Goal: Transaction & Acquisition: Download file/media

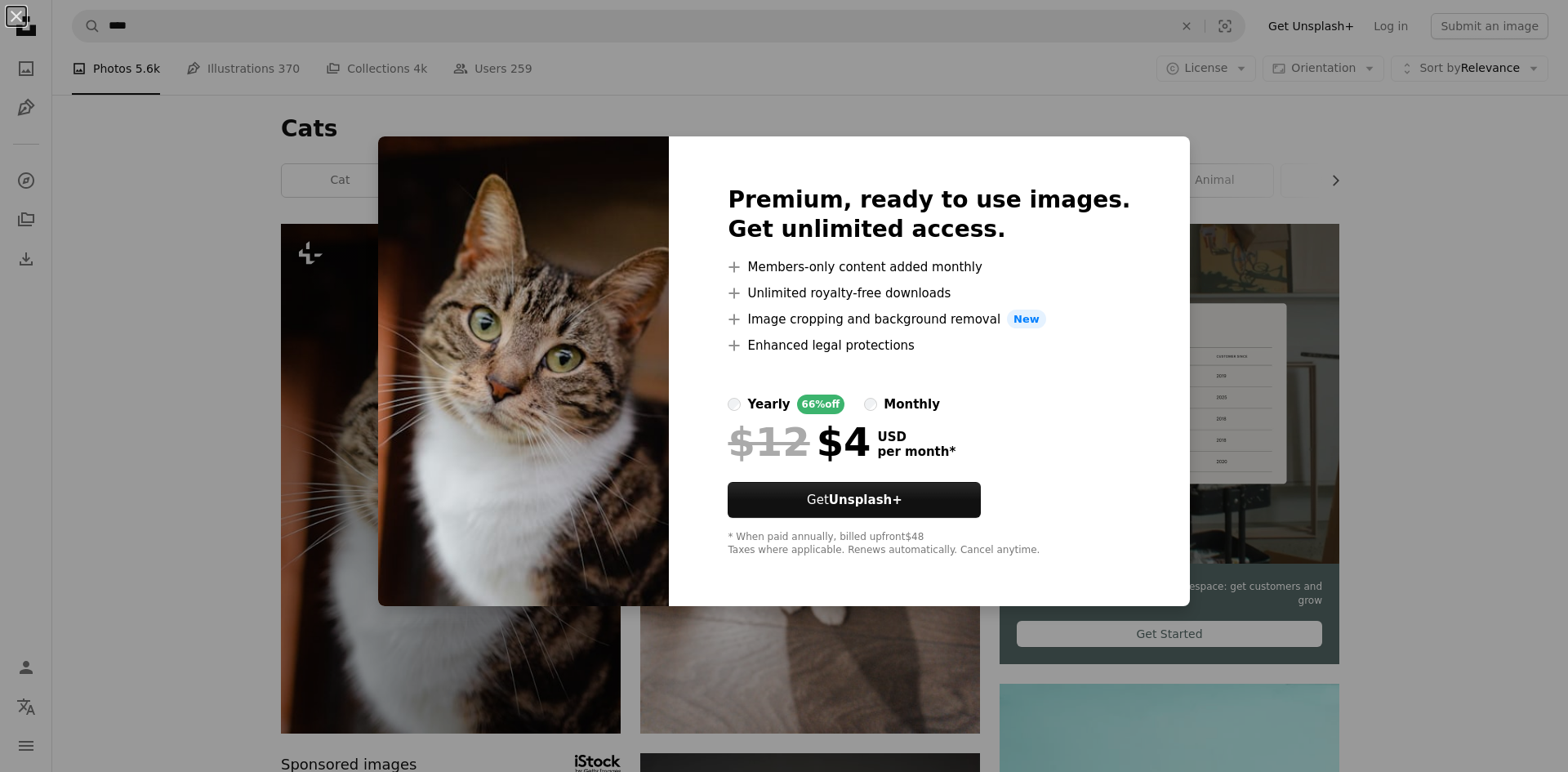
click at [738, 649] on div "An X shape Premium, ready to use images. Get unlimited access. A plus sign Memb…" at bounding box center [784, 386] width 1568 height 772
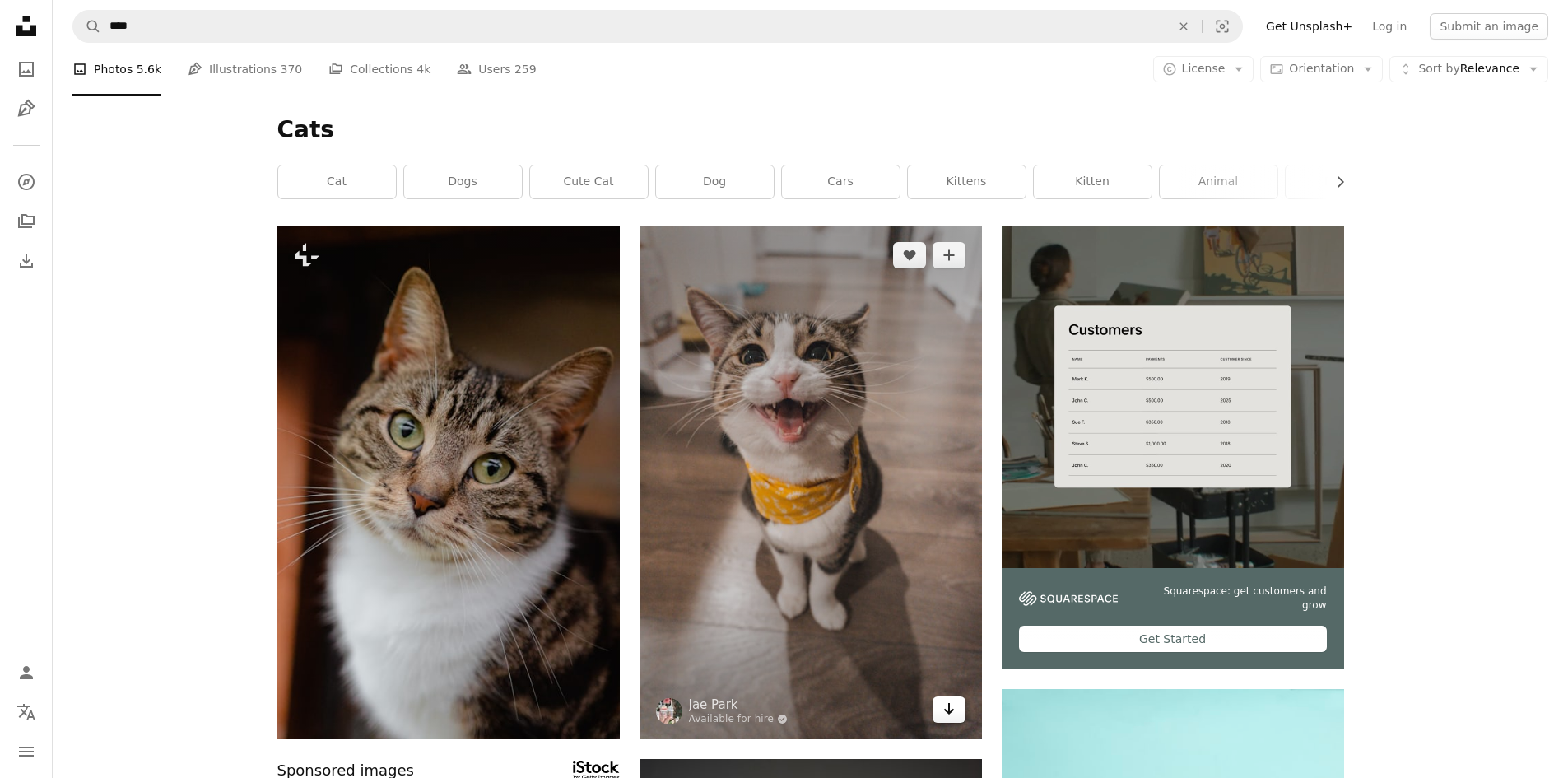
click at [950, 718] on icon "Arrow pointing down" at bounding box center [948, 709] width 13 height 20
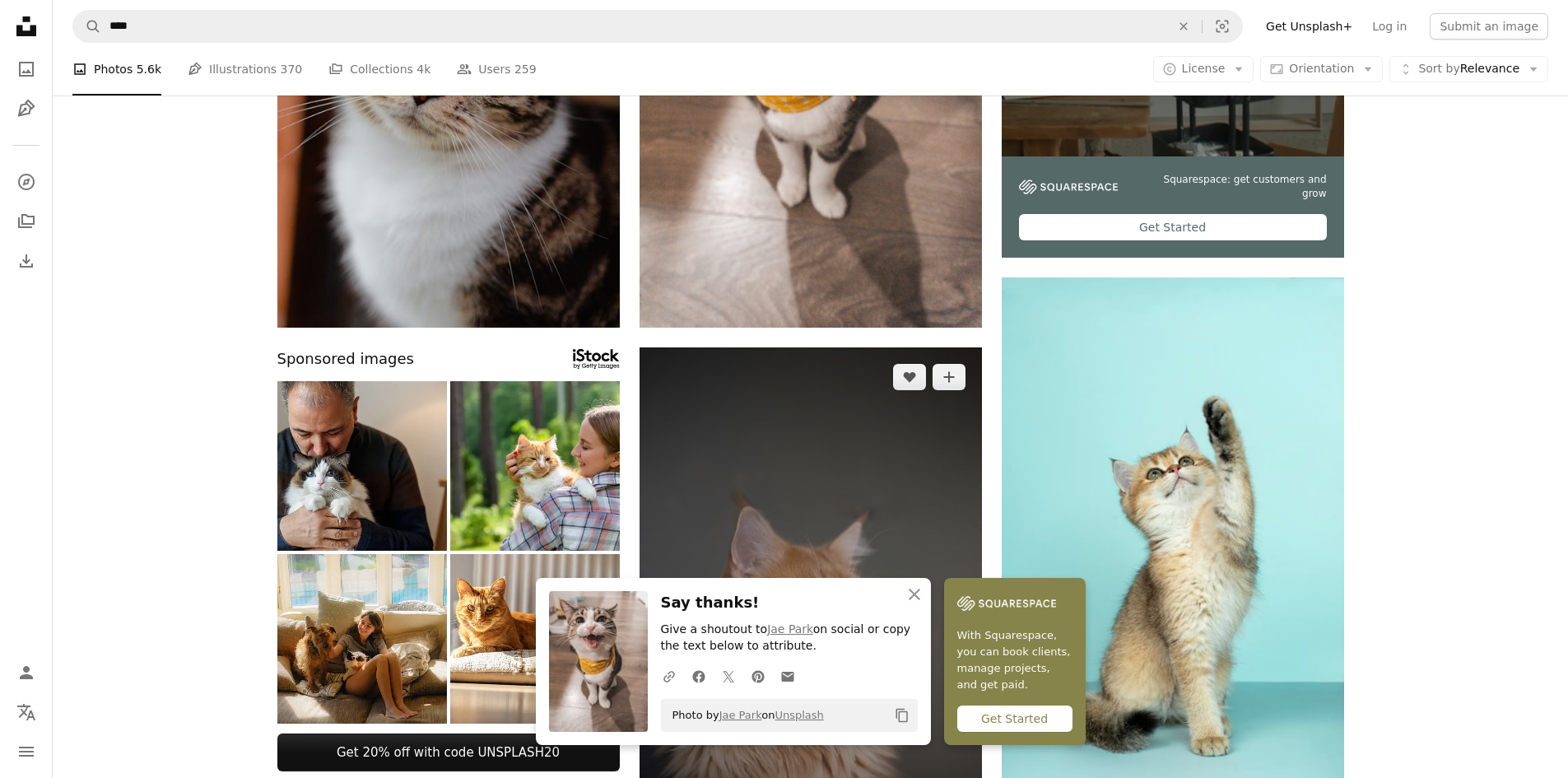
scroll to position [741, 0]
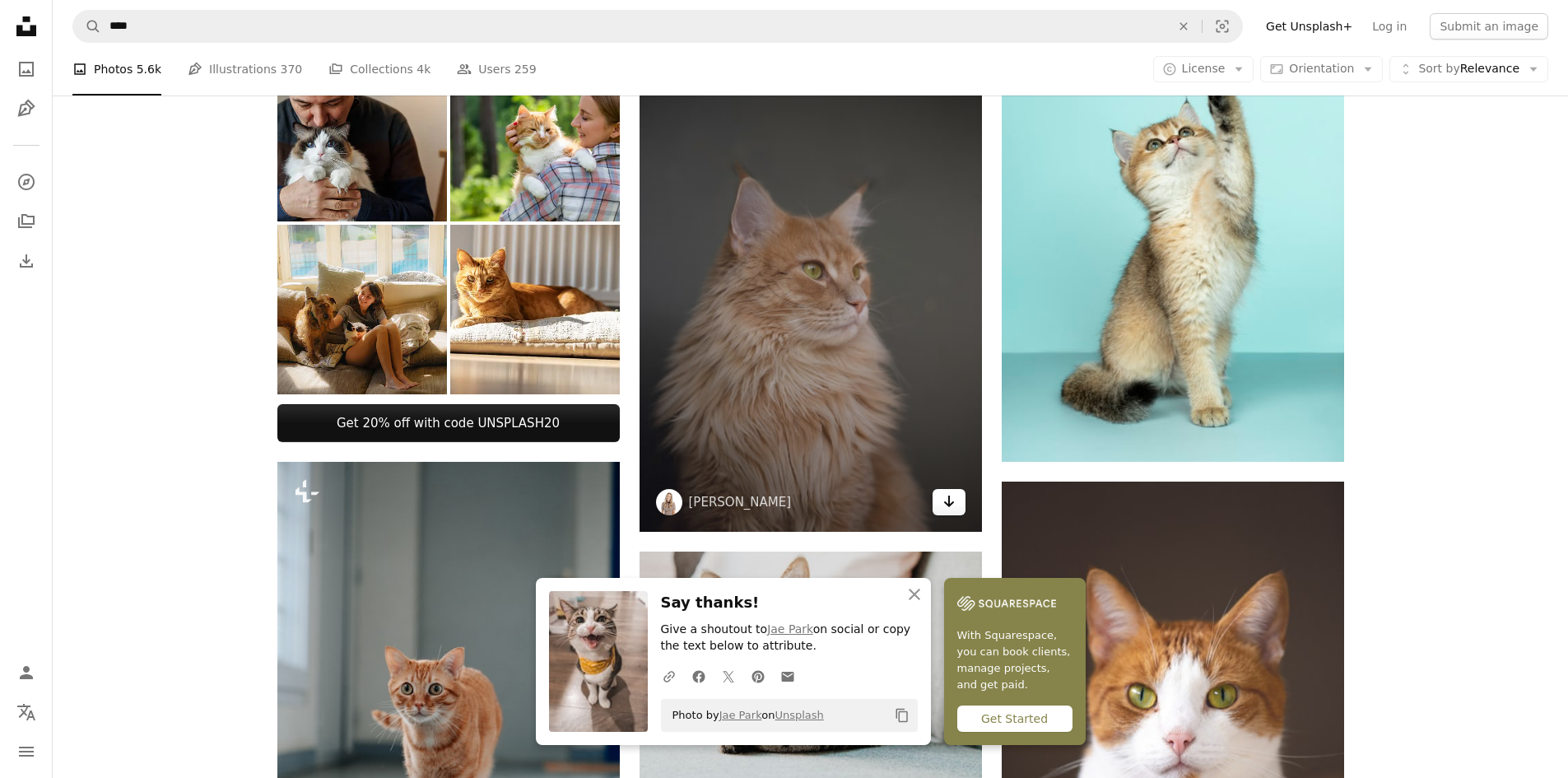
click at [946, 510] on icon "Arrow pointing down" at bounding box center [948, 502] width 13 height 20
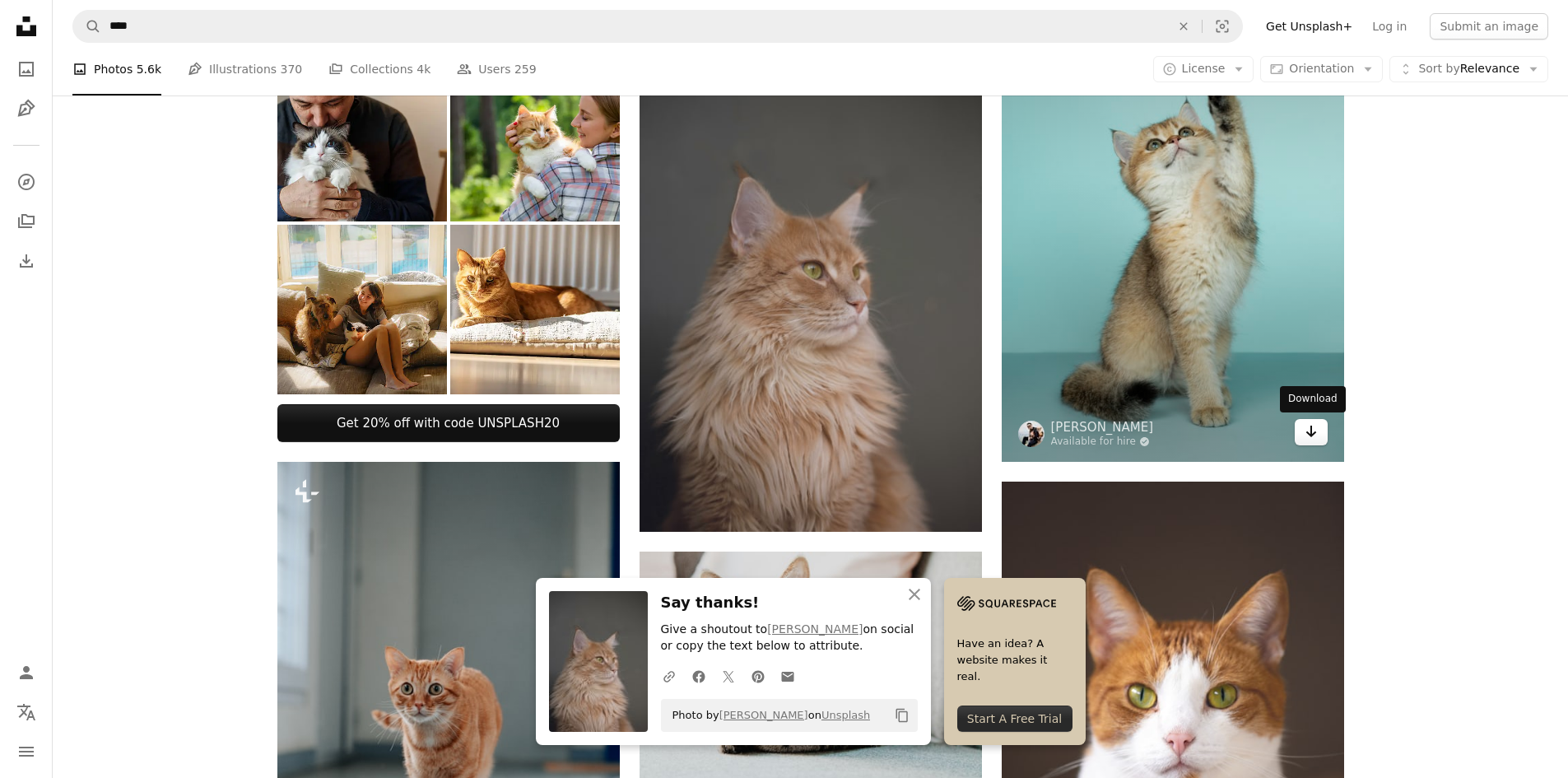
click at [1311, 427] on icon "Download" at bounding box center [1310, 432] width 11 height 12
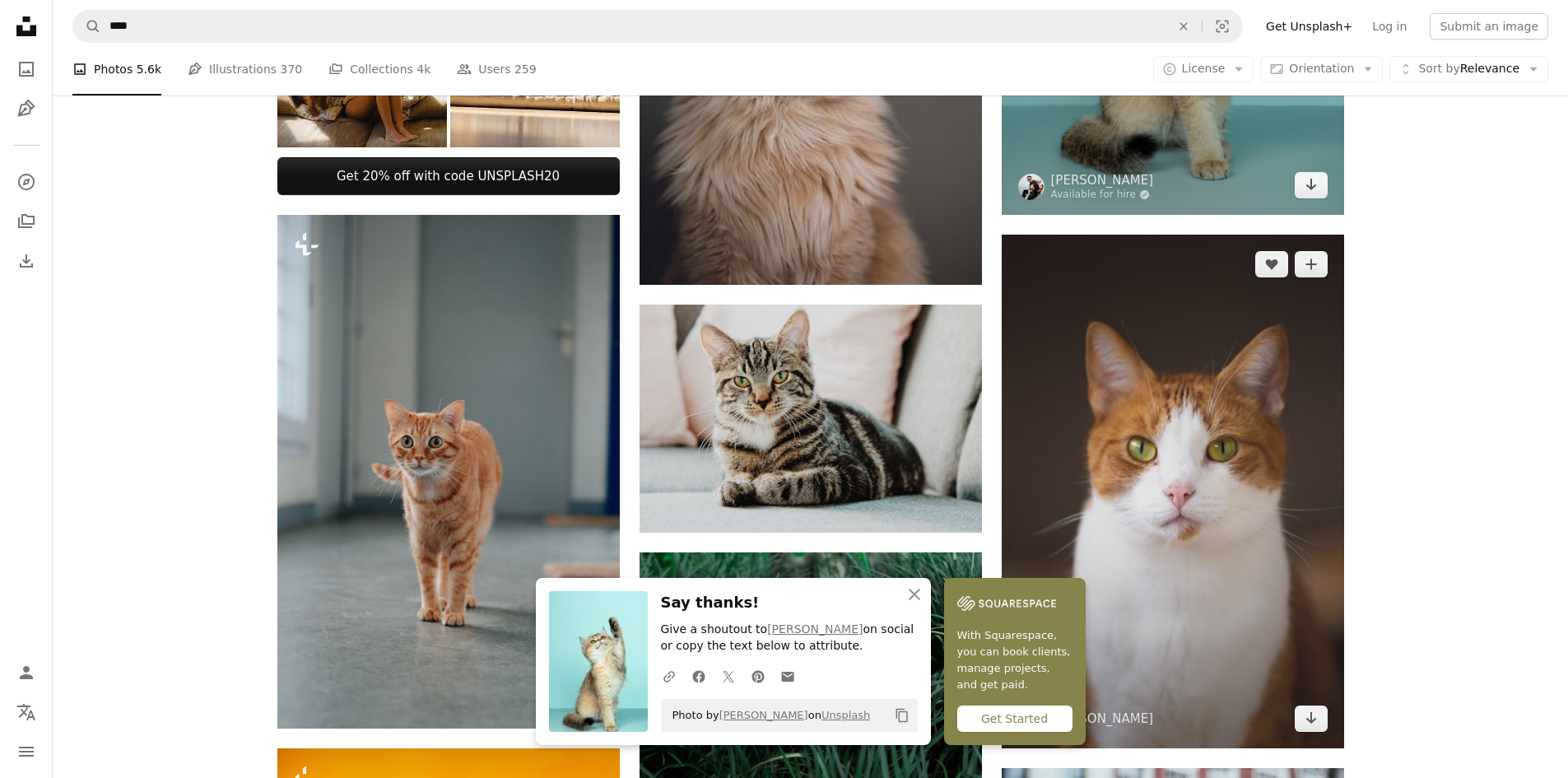
scroll to position [1235, 0]
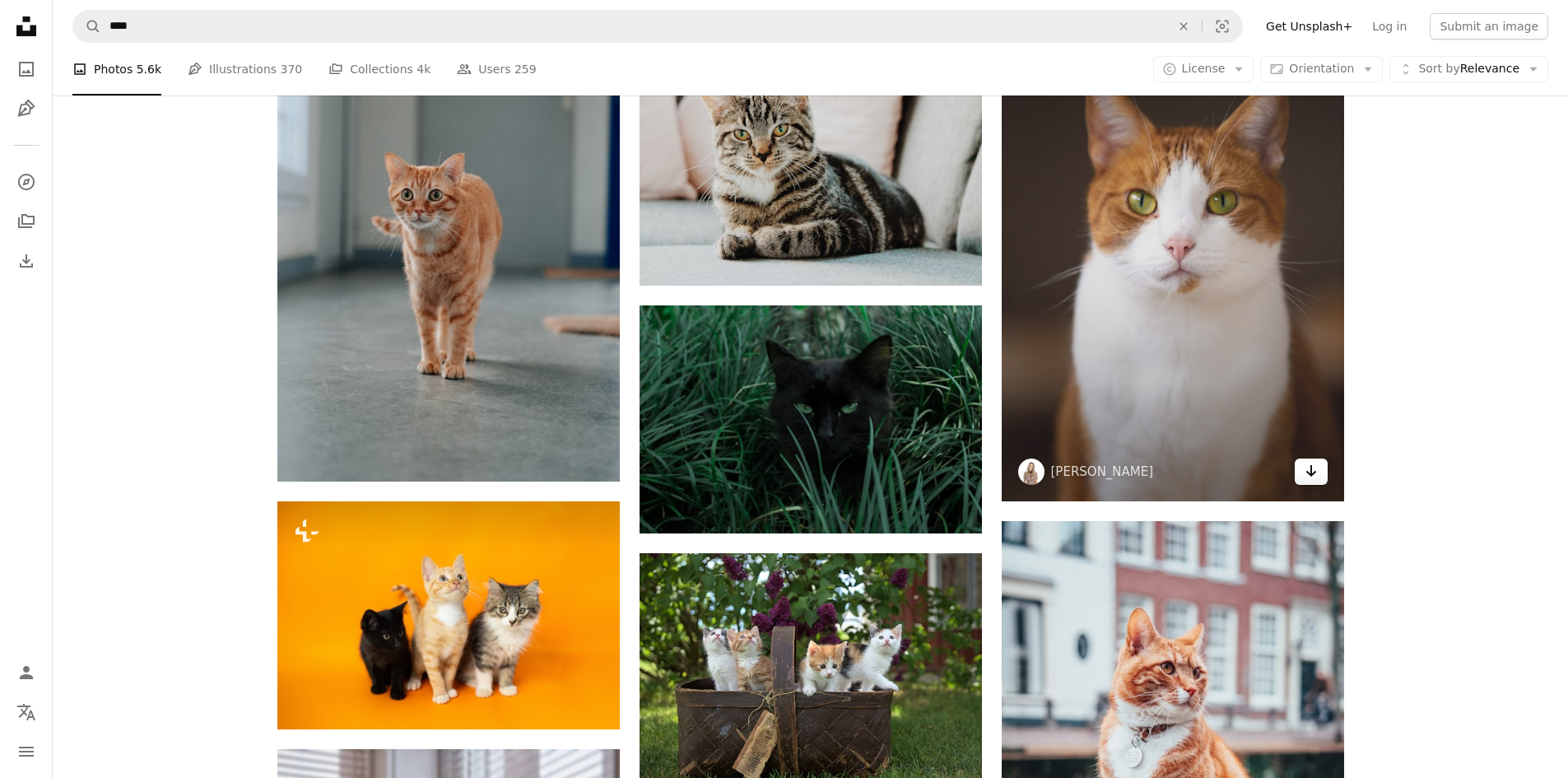
click at [1310, 478] on icon "Arrow pointing down" at bounding box center [1310, 471] width 13 height 20
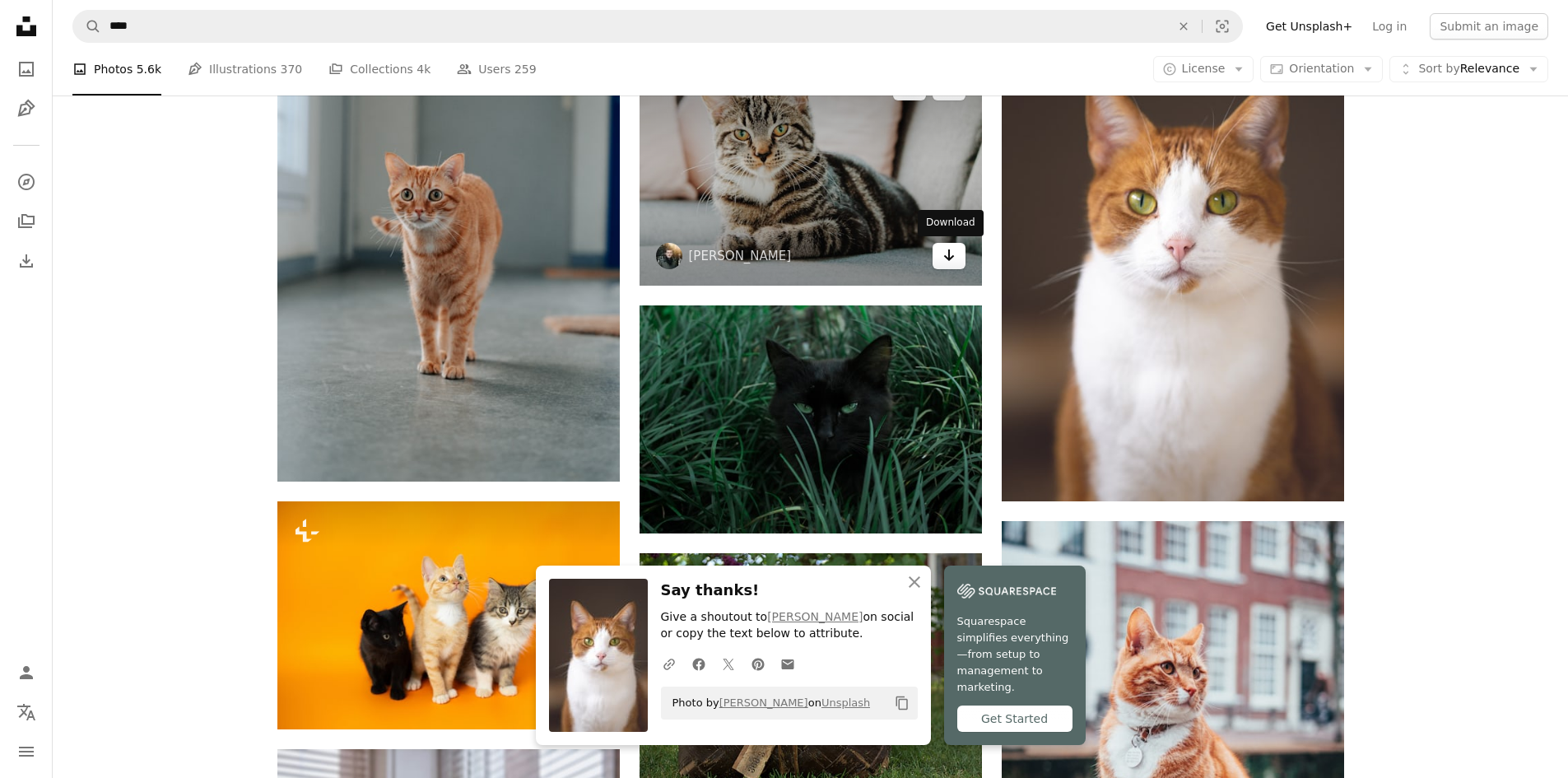
click at [939, 262] on link "Arrow pointing down" at bounding box center [948, 256] width 33 height 26
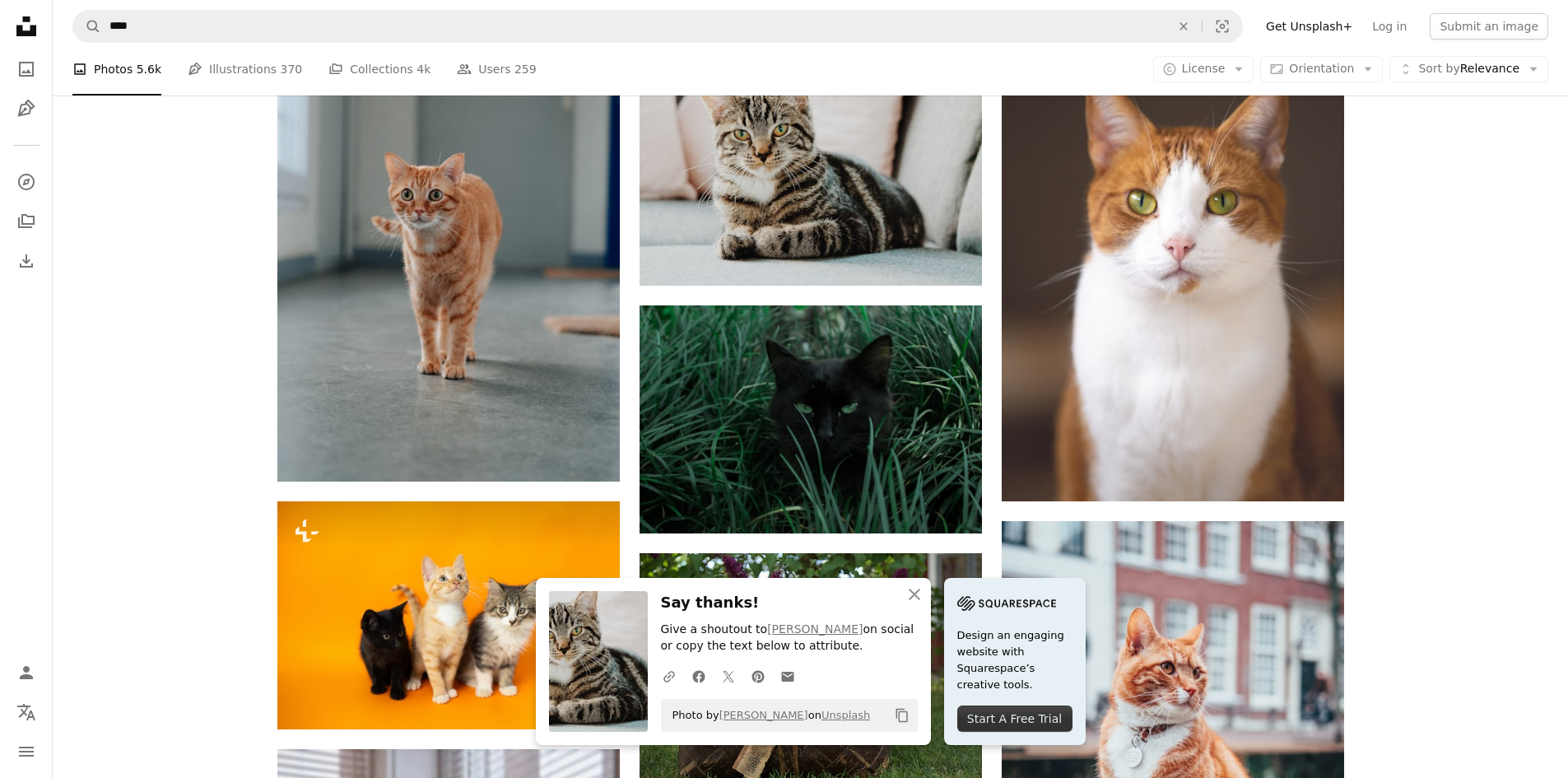
click at [1469, 480] on div "Plus sign for Unsplash+ A heart A plus sign [PERSON_NAME] For Unsplash+ A lock …" at bounding box center [810, 508] width 1515 height 3035
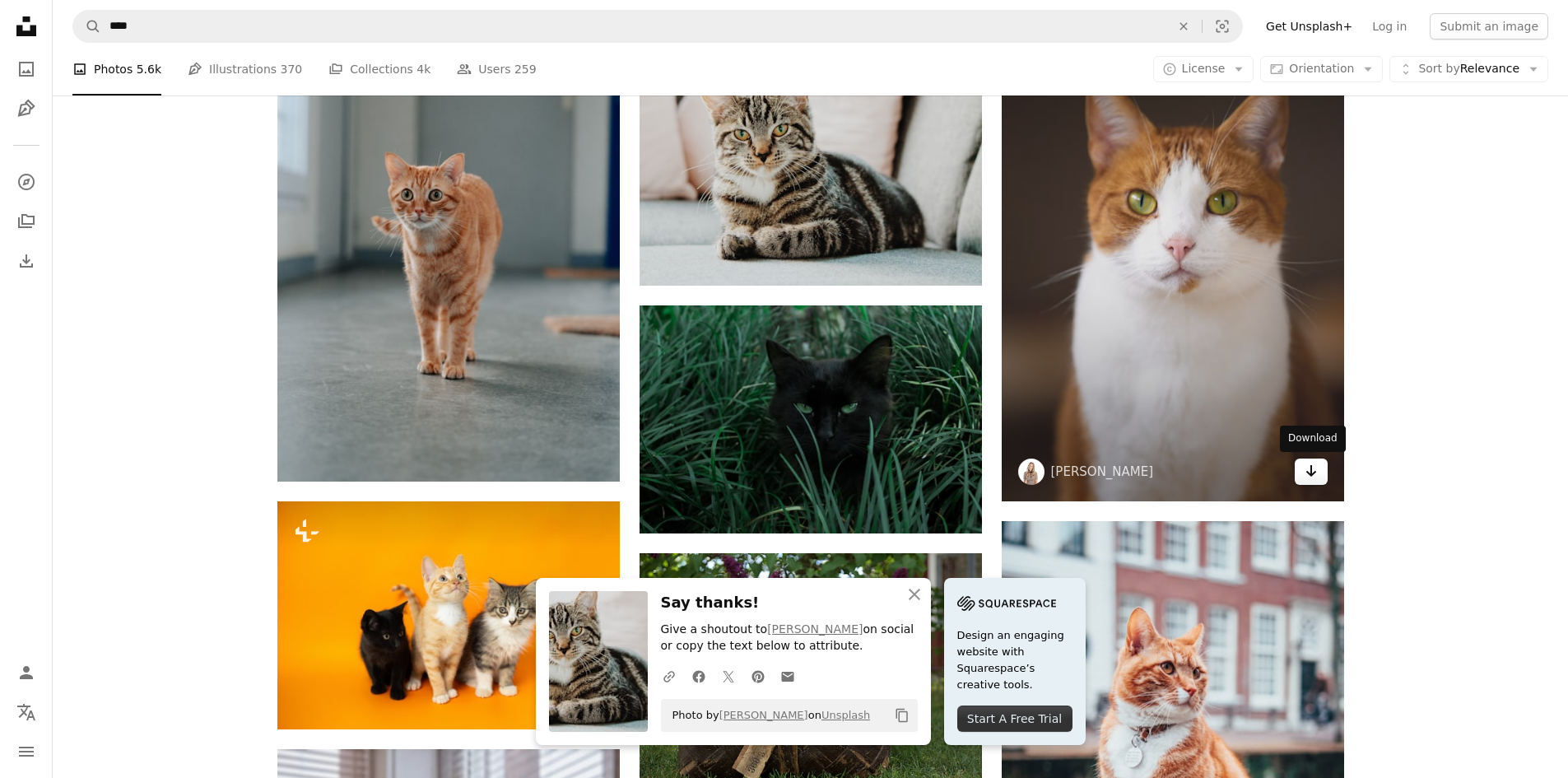
click at [1314, 466] on icon "Arrow pointing down" at bounding box center [1310, 471] width 13 height 20
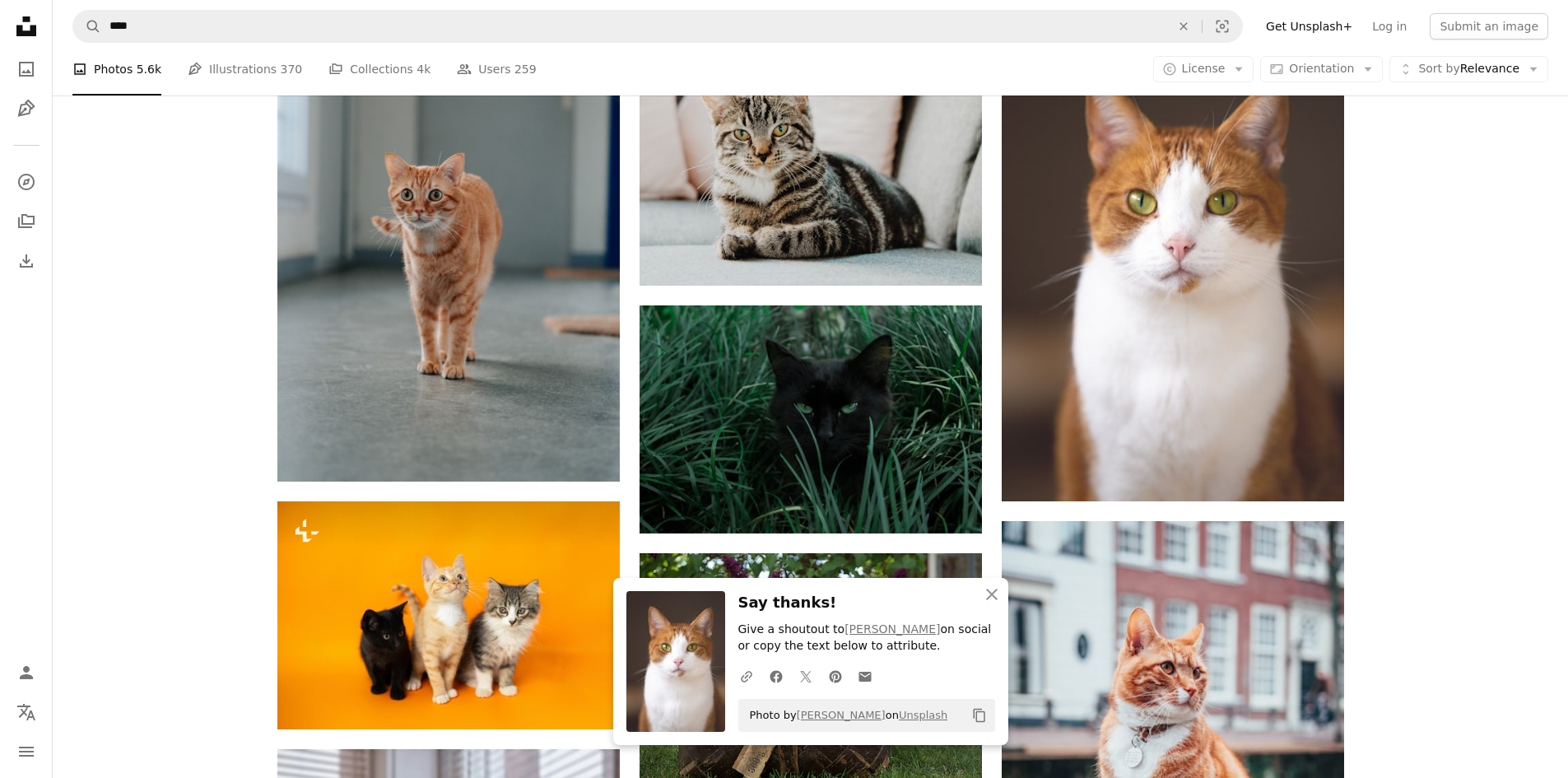
click at [1524, 453] on div "Plus sign for Unsplash+ A heart A plus sign [PERSON_NAME] For Unsplash+ A lock …" at bounding box center [810, 508] width 1515 height 3035
click at [986, 601] on icon "An X shape" at bounding box center [992, 594] width 20 height 20
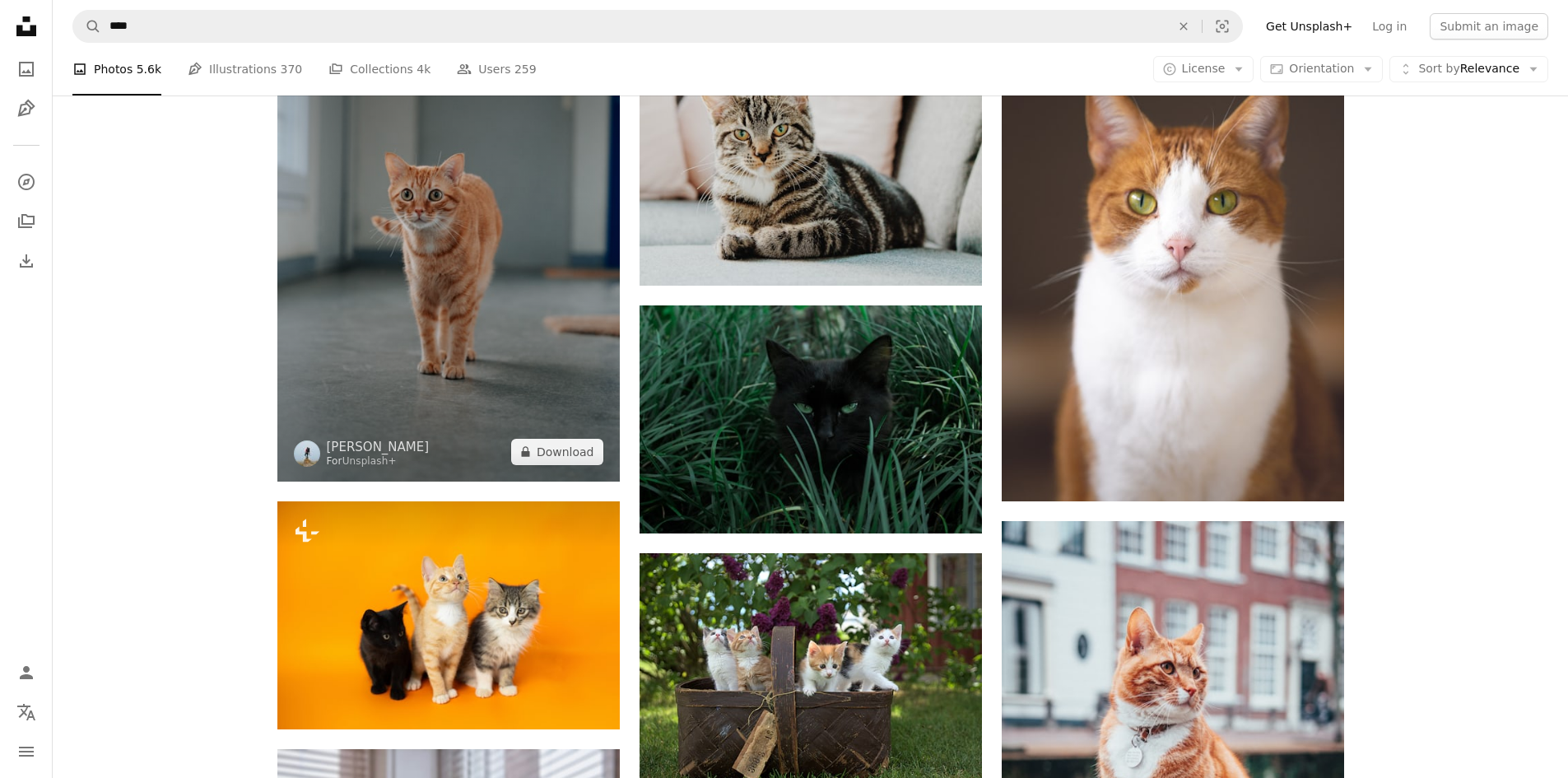
click at [504, 231] on img at bounding box center [448, 224] width 342 height 514
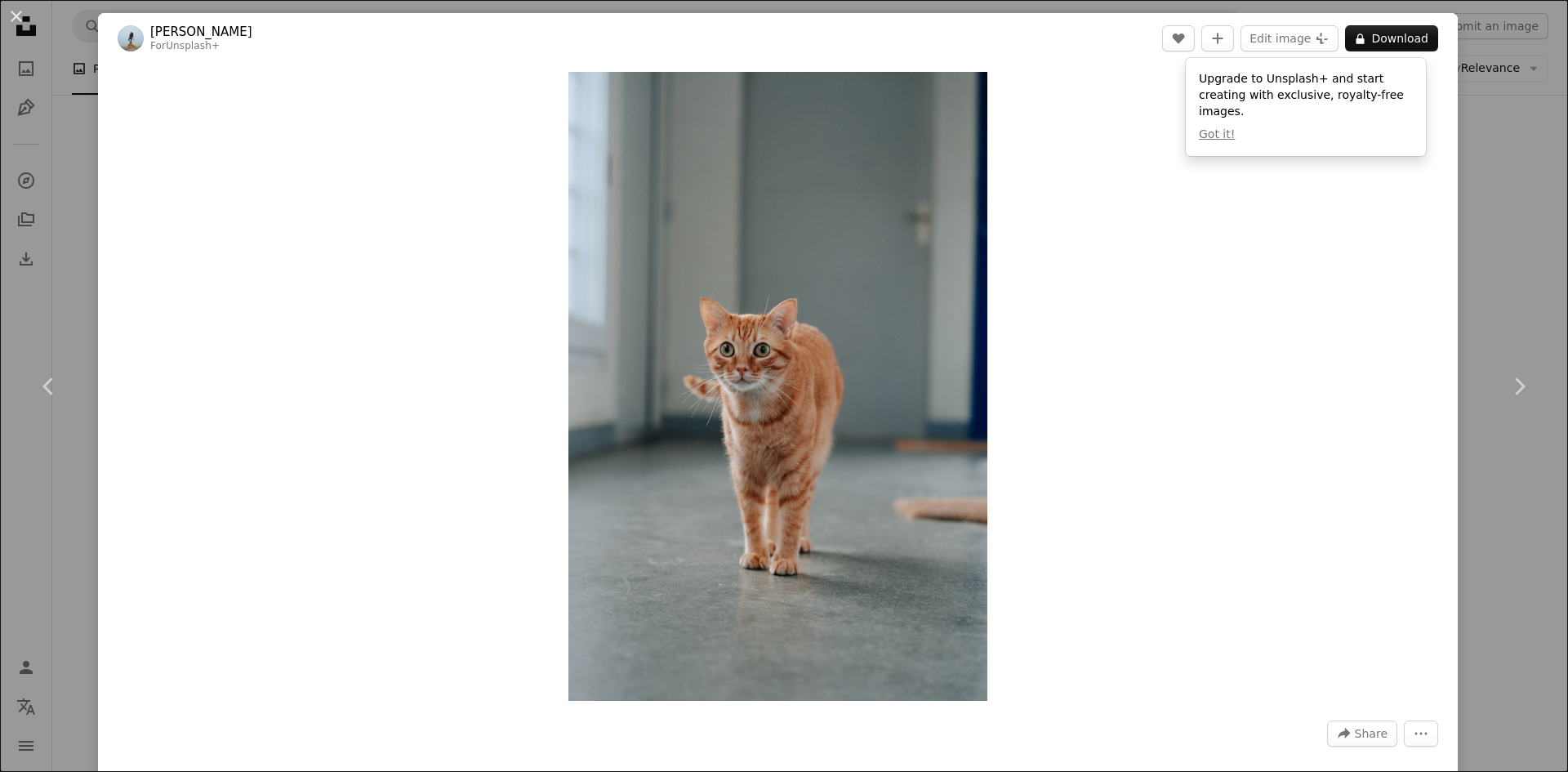
click at [1439, 386] on div "Zoom in" at bounding box center [778, 386] width 1359 height 645
click at [21, 16] on button "An X shape" at bounding box center [17, 17] width 20 height 20
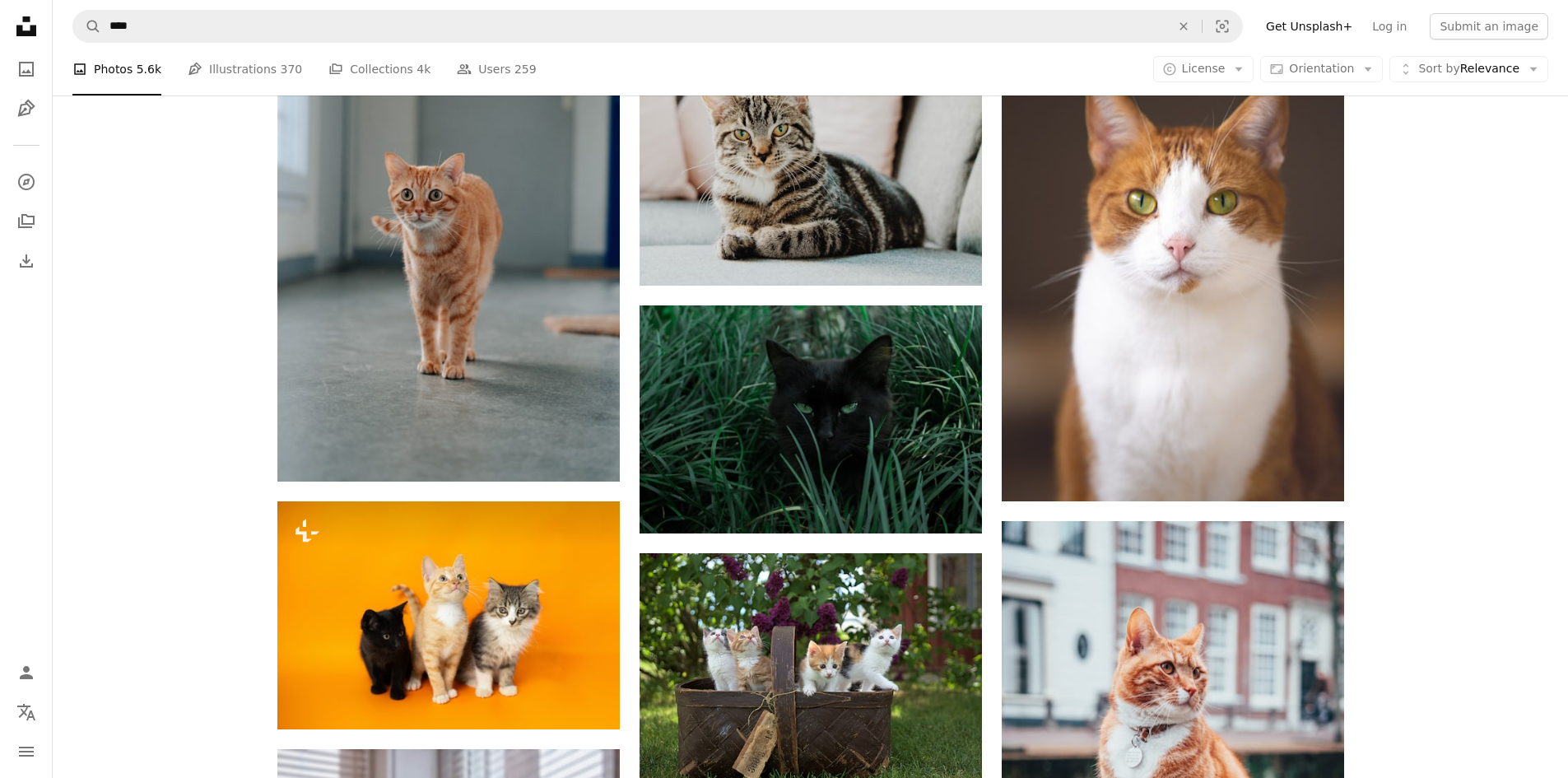
click at [1468, 281] on div "Plus sign for Unsplash+ A heart A plus sign [PERSON_NAME] For Unsplash+ A lock …" at bounding box center [810, 508] width 1515 height 3035
